Goal: Register for event/course

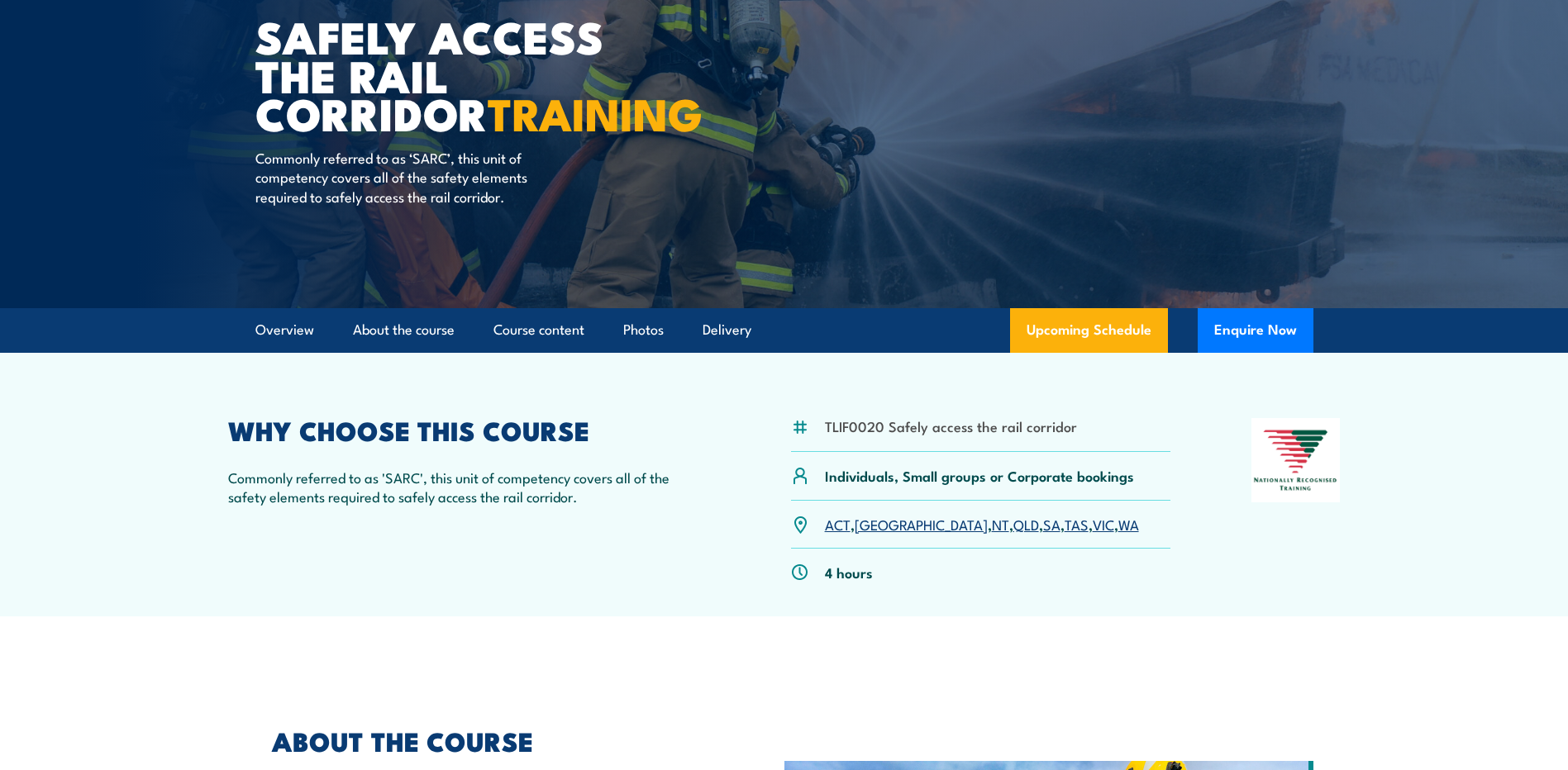
scroll to position [248, 0]
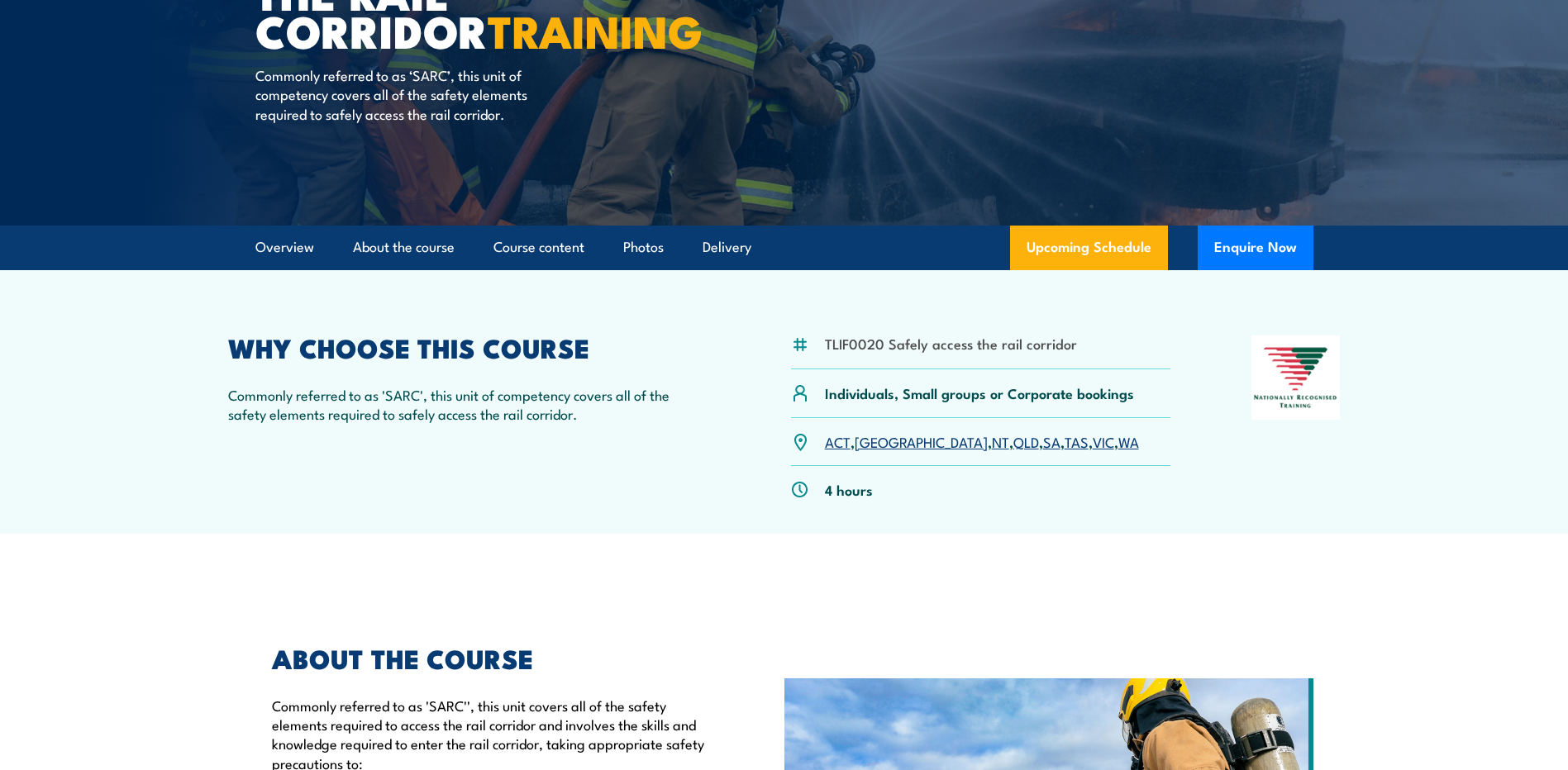
click at [1118, 444] on link "WA" at bounding box center [1128, 440] width 20 height 19
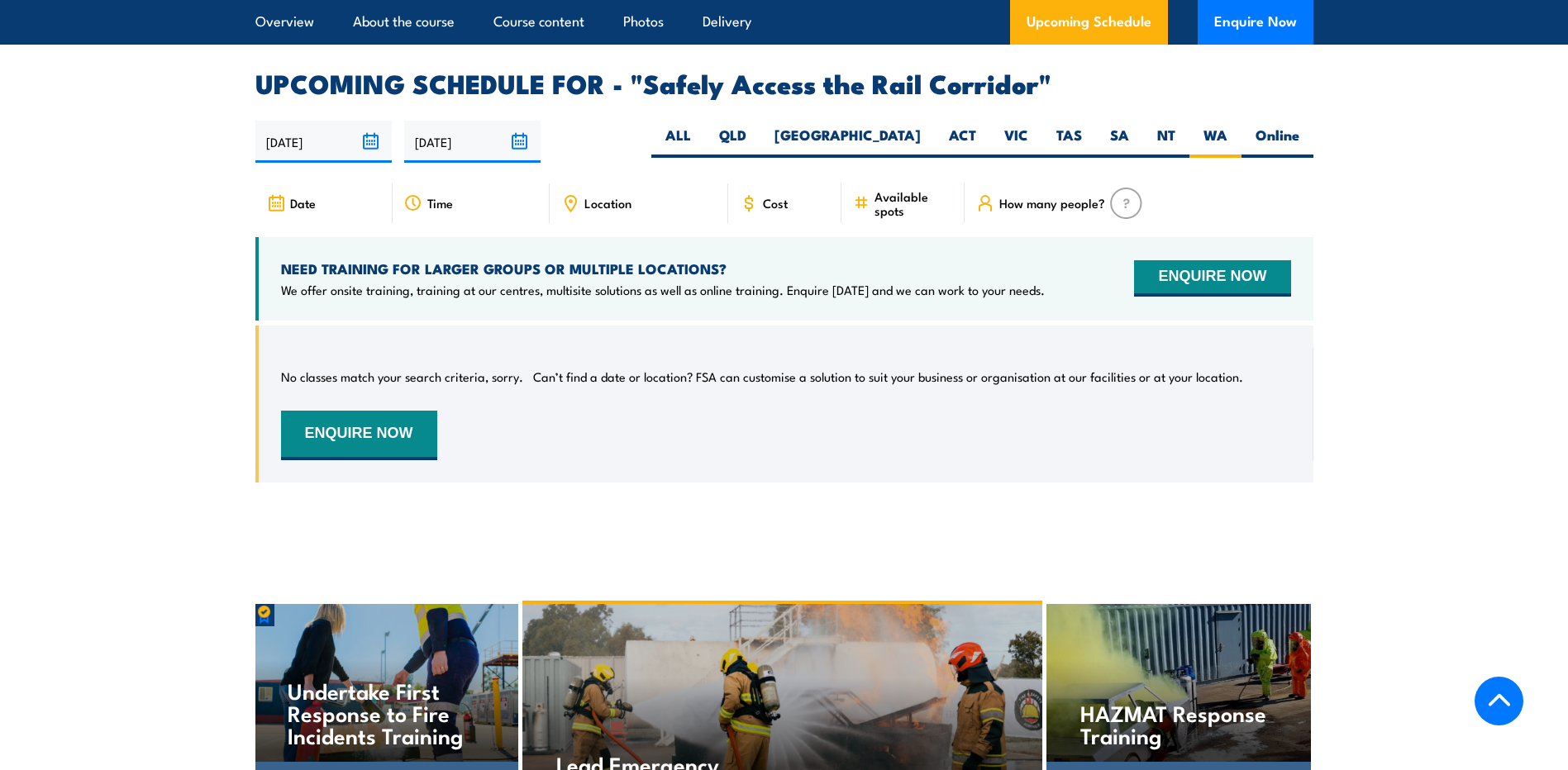
scroll to position [2403, 0]
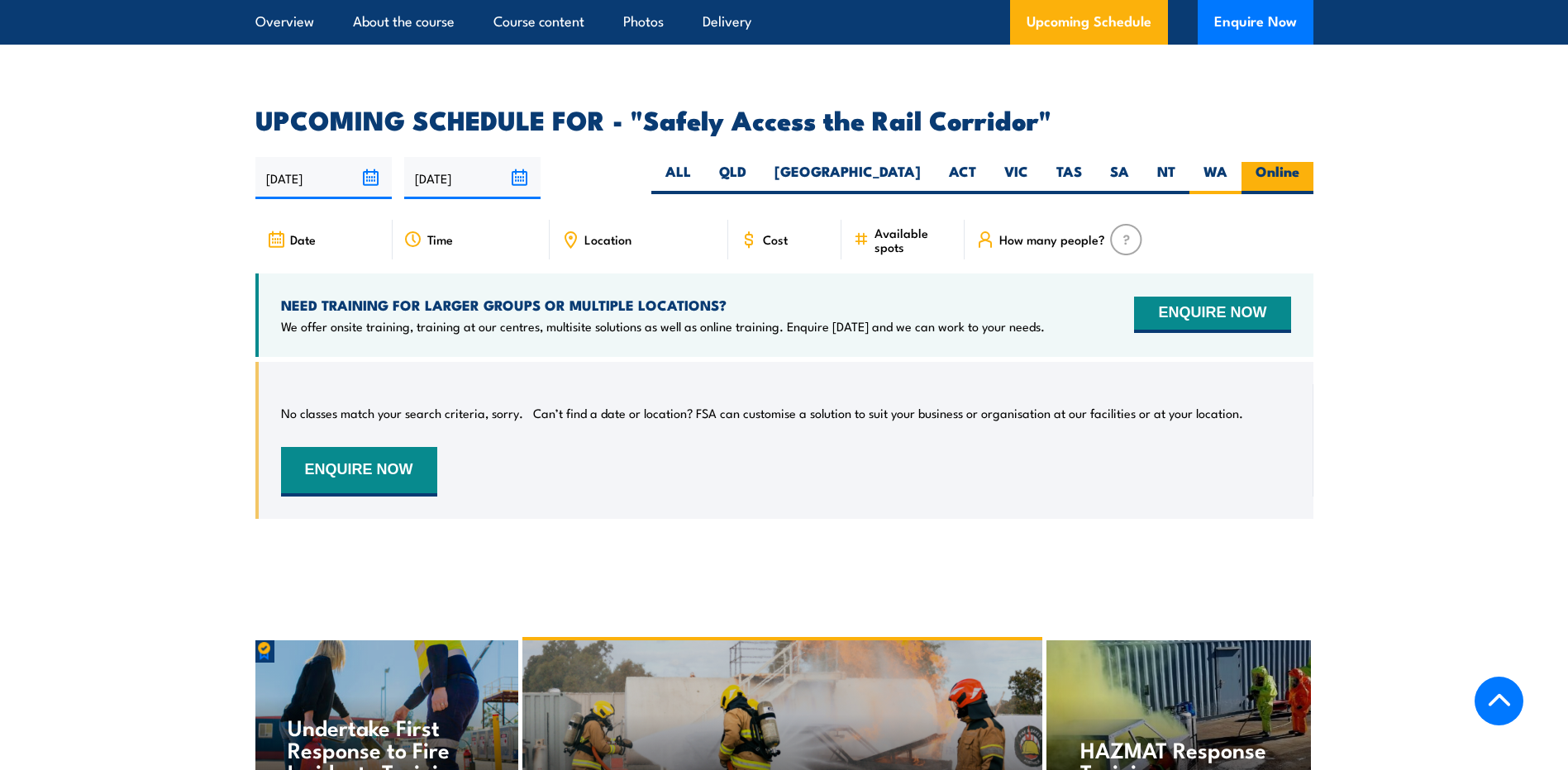
click at [1269, 162] on label "Online" at bounding box center [1277, 178] width 72 height 32
click at [1299, 162] on input "Online" at bounding box center [1304, 167] width 11 height 11
radio input "true"
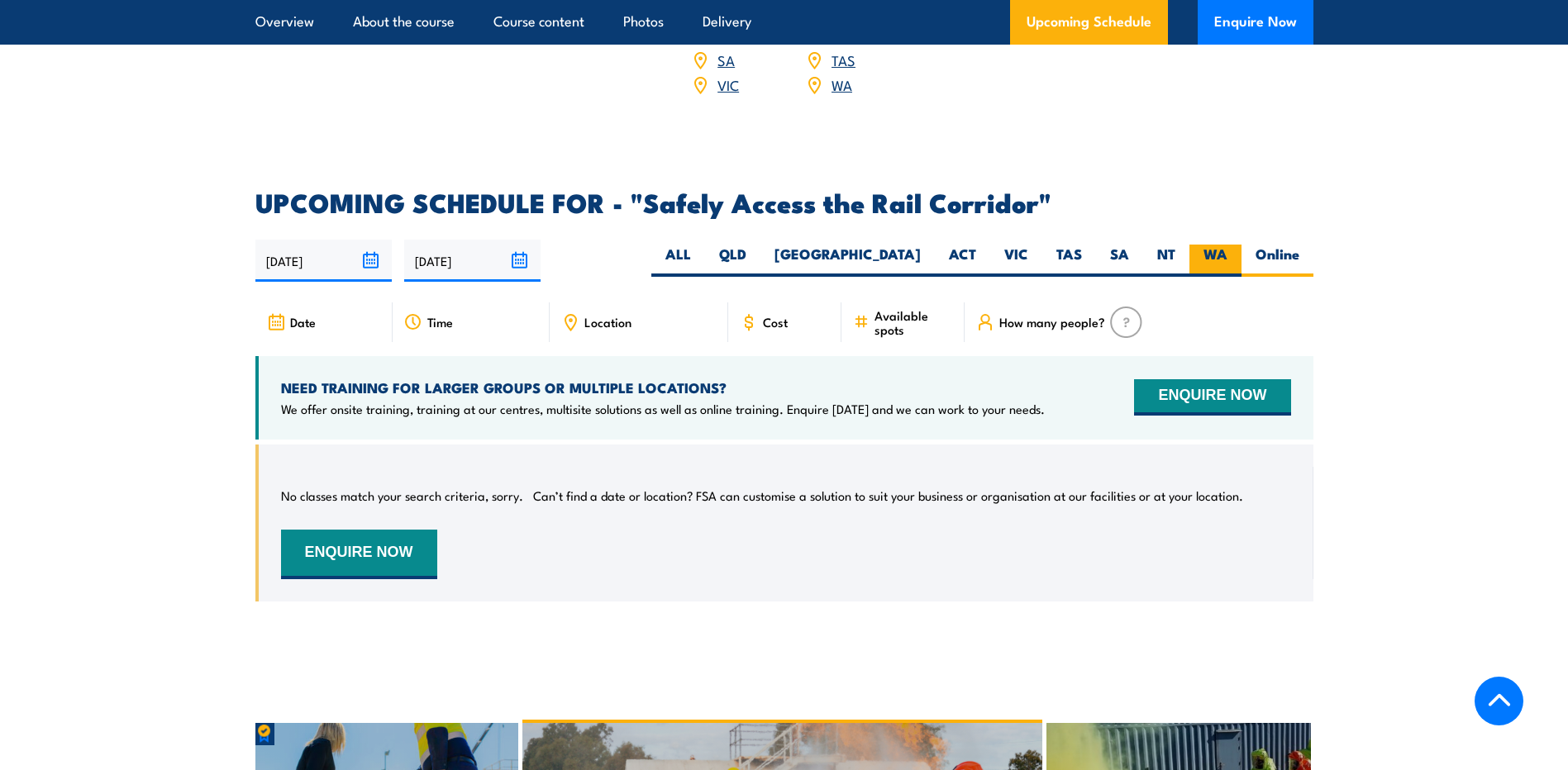
click at [1209, 244] on label "WA" at bounding box center [1216, 260] width 52 height 32
click at [1227, 244] on input "WA" at bounding box center [1232, 249] width 11 height 11
radio input "true"
